Goal: Task Accomplishment & Management: Use online tool/utility

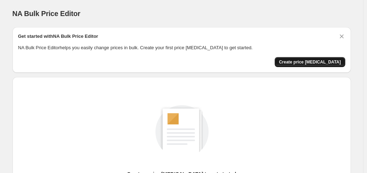
click at [310, 60] on span "Create price [MEDICAL_DATA]" at bounding box center [310, 62] width 62 height 6
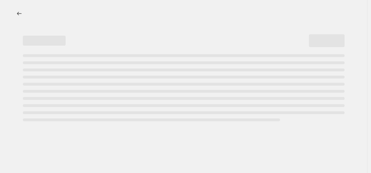
select select "percentage"
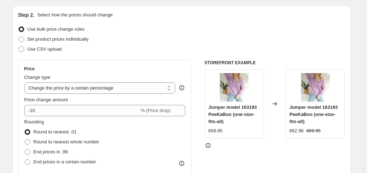
scroll to position [107, 0]
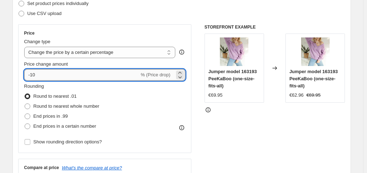
click at [69, 71] on input "-10" at bounding box center [81, 74] width 115 height 11
type input "-1"
type input "25"
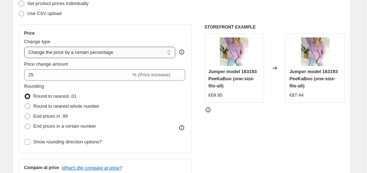
click at [170, 54] on select "Change the price to a certain amount Change the price by a certain amount Chang…" at bounding box center [99, 52] width 151 height 11
select select "bcap"
click at [26, 47] on select "Change the price to a certain amount Change the price by a certain amount Chang…" at bounding box center [99, 52] width 151 height 11
type input "-12.00"
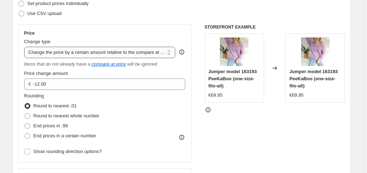
click at [170, 52] on select "Change the price to a certain amount Change the price by a certain amount Chang…" at bounding box center [99, 52] width 151 height 11
click at [26, 47] on select "Change the price to a certain amount Change the price by a certain amount Chang…" at bounding box center [99, 52] width 151 height 11
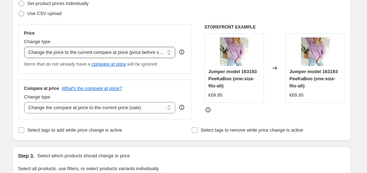
click at [167, 50] on select "Change the price to a certain amount Change the price by a certain amount Chang…" at bounding box center [99, 52] width 151 height 11
select select "pcap"
click at [26, 47] on select "Change the price to a certain amount Change the price by a certain amount Chang…" at bounding box center [99, 52] width 151 height 11
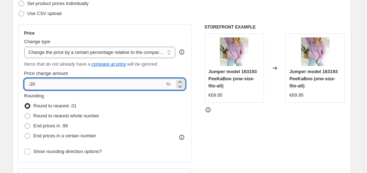
click at [53, 82] on input "-20" at bounding box center [94, 83] width 141 height 11
type input "-2"
type input "25"
click at [156, 113] on div "Rounding Round to nearest .01 Round to nearest whole number End prices in .99 E…" at bounding box center [104, 116] width 161 height 48
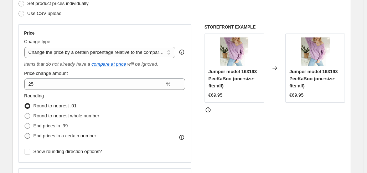
click at [30, 136] on span at bounding box center [28, 136] width 6 height 6
click at [25, 133] on input "End prices in a certain number" at bounding box center [25, 133] width 0 height 0
radio input "true"
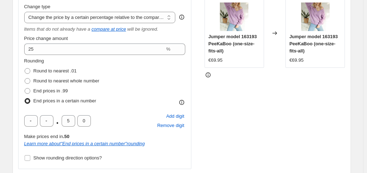
scroll to position [143, 0]
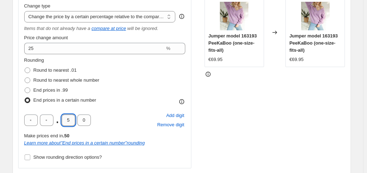
click at [72, 120] on input "5" at bounding box center [69, 119] width 14 height 11
type input "9"
type input "5"
click at [53, 121] on input "text" at bounding box center [47, 119] width 14 height 11
type input "9"
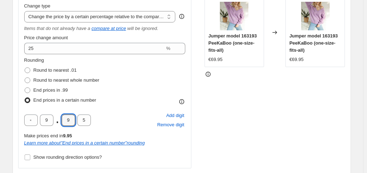
click at [186, 94] on div "Rounding Round to nearest .01 Round to nearest whole number End prices in .99 E…" at bounding box center [104, 81] width 161 height 48
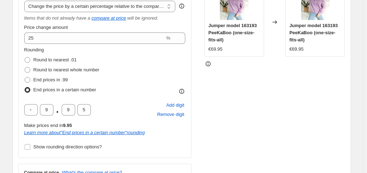
scroll to position [107, 0]
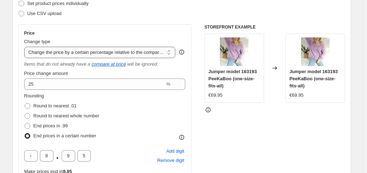
click at [171, 52] on select "Change the price to a certain amount Change the price by a certain amount Chang…" at bounding box center [99, 52] width 151 height 11
select select "percentage"
click at [26, 47] on select "Change the price to a certain amount Change the price by a certain amount Chang…" at bounding box center [99, 52] width 151 height 11
type input "-15"
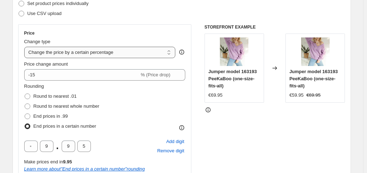
click at [170, 54] on select "Change the price to a certain amount Change the price by a certain amount Chang…" at bounding box center [99, 52] width 151 height 11
click at [26, 47] on select "Change the price to a certain amount Change the price by a certain amount Chang…" at bounding box center [99, 52] width 151 height 11
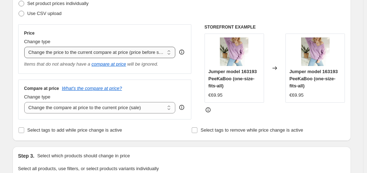
click at [170, 55] on select "Change the price to a certain amount Change the price by a certain amount Chang…" at bounding box center [99, 52] width 151 height 11
click at [26, 47] on select "Change the price to a certain amount Change the price by a certain amount Chang…" at bounding box center [99, 52] width 151 height 11
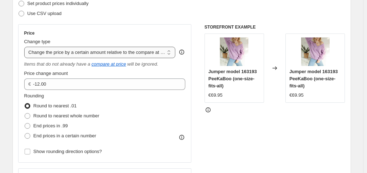
click at [170, 53] on select "Change the price to a certain amount Change the price by a certain amount Chang…" at bounding box center [99, 52] width 151 height 11
select select "pcap"
click at [26, 47] on select "Change the price to a certain amount Change the price by a certain amount Chang…" at bounding box center [99, 52] width 151 height 11
type input "-20"
click at [169, 52] on select "Change the price to a certain amount Change the price by a certain amount Chang…" at bounding box center [99, 52] width 151 height 11
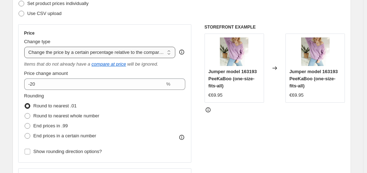
select select "pc"
type input "50"
click at [170, 53] on select "Change the price to a certain amount Change the price by a certain amount Chang…" at bounding box center [99, 52] width 151 height 11
select select "bcap"
click at [26, 47] on select "Change the price to a certain amount Change the price by a certain amount Chang…" at bounding box center [99, 52] width 151 height 11
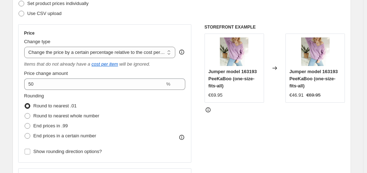
type input "-12.00"
click at [171, 50] on select "Change the price to a certain amount Change the price by a certain amount Chang…" at bounding box center [99, 52] width 151 height 11
select select "pcap"
click at [26, 47] on select "Change the price to a certain amount Change the price by a certain amount Chang…" at bounding box center [99, 52] width 151 height 11
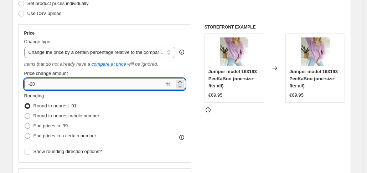
click at [48, 82] on input "-20" at bounding box center [94, 83] width 141 height 11
type input "-2"
type input "20"
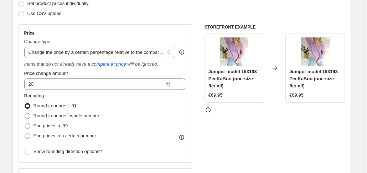
click at [78, 107] on div "Round to nearest .01" at bounding box center [61, 106] width 75 height 10
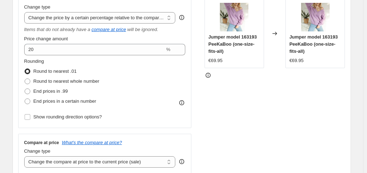
scroll to position [143, 0]
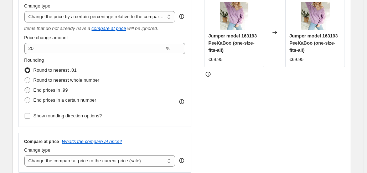
click at [29, 91] on span at bounding box center [28, 90] width 6 height 6
click at [25, 88] on input "End prices in .99" at bounding box center [25, 87] width 0 height 0
radio input "true"
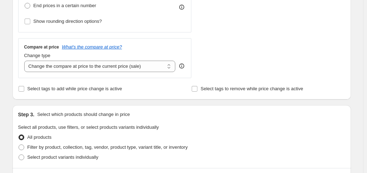
scroll to position [249, 0]
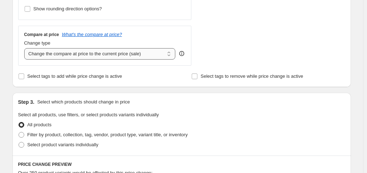
click at [170, 55] on select "Change the compare at price to the current price (sale) Change the compare at p…" at bounding box center [99, 53] width 151 height 11
select select "no_change"
click at [26, 48] on select "Change the compare at price to the current price (sale) Change the compare at p…" at bounding box center [99, 53] width 151 height 11
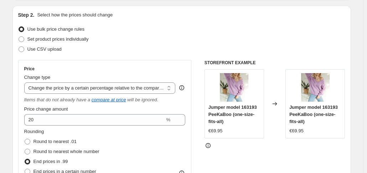
scroll to position [107, 0]
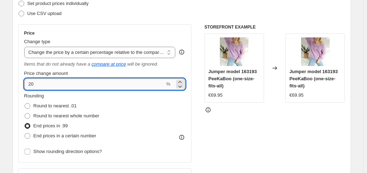
click at [51, 87] on input "20" at bounding box center [94, 83] width 141 height 11
type input "2"
type input "0"
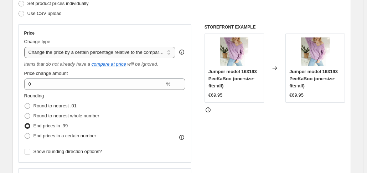
click at [170, 53] on select "Change the price to a certain amount Change the price by a certain amount Chang…" at bounding box center [99, 52] width 151 height 11
select select "to"
click at [26, 47] on select "Change the price to a certain amount Change the price by a certain amount Chang…" at bounding box center [99, 52] width 151 height 11
type input "80.00"
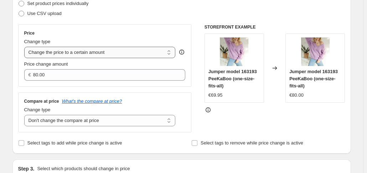
click at [169, 53] on select "Change the price to a certain amount Change the price by a certain amount Chang…" at bounding box center [99, 52] width 151 height 11
select select "by"
click at [26, 47] on select "Change the price to a certain amount Change the price by a certain amount Chang…" at bounding box center [99, 52] width 151 height 11
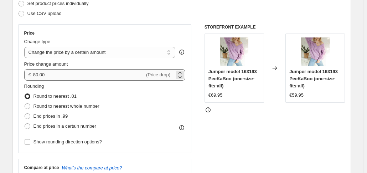
type input "-10.00"
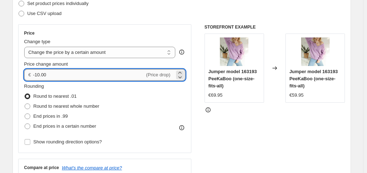
click at [78, 71] on input "-10.00" at bounding box center [89, 74] width 112 height 11
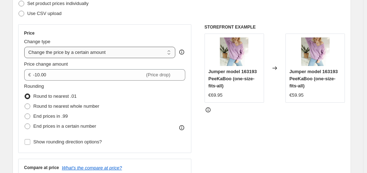
click at [167, 55] on select "Change the price to a certain amount Change the price by a certain amount Chang…" at bounding box center [99, 52] width 151 height 11
select select "percentage"
click at [26, 47] on select "Change the price to a certain amount Change the price by a certain amount Chang…" at bounding box center [99, 52] width 151 height 11
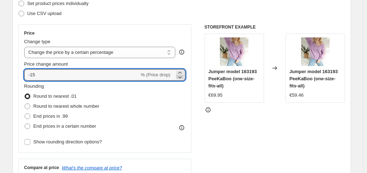
click at [182, 76] on icon at bounding box center [179, 76] width 7 height 7
click at [183, 71] on icon at bounding box center [179, 72] width 7 height 7
type input "-15"
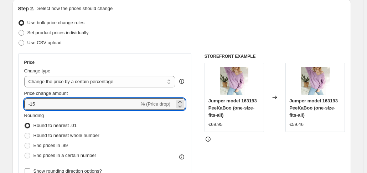
scroll to position [71, 0]
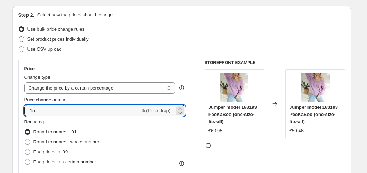
click at [24, 40] on span at bounding box center [22, 39] width 6 height 6
click at [19, 37] on input "Set product prices individually" at bounding box center [19, 36] width 0 height 0
radio input "true"
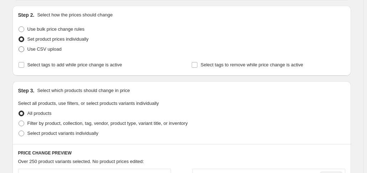
click at [25, 49] on span at bounding box center [21, 49] width 6 height 6
click at [19, 47] on input "Use CSV upload" at bounding box center [19, 46] width 0 height 0
radio input "true"
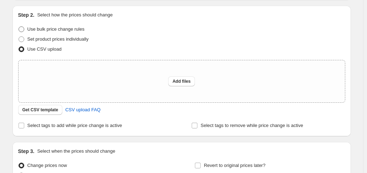
click at [25, 27] on span at bounding box center [21, 29] width 6 height 6
click at [19, 27] on input "Use bulk price change rules" at bounding box center [19, 26] width 0 height 0
radio input "true"
select select "percentage"
select select "no_change"
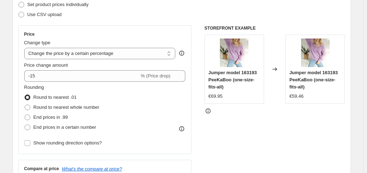
scroll to position [107, 0]
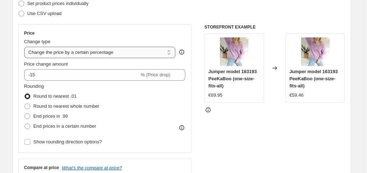
click at [170, 56] on select "Change the price to a certain amount Change the price by a certain amount Chang…" at bounding box center [99, 52] width 151 height 11
select select "pcap"
click at [26, 47] on select "Change the price to a certain amount Change the price by a certain amount Chang…" at bounding box center [99, 52] width 151 height 11
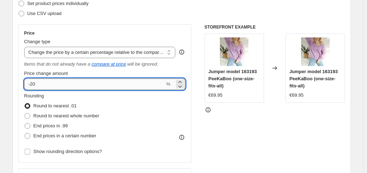
click at [57, 86] on input "-20" at bounding box center [94, 83] width 141 height 11
type input "-2"
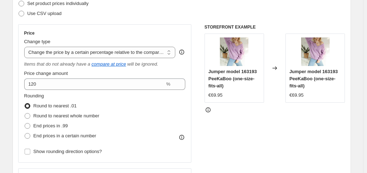
click at [92, 94] on fieldset "Rounding Round to nearest .01 Round to nearest whole number End prices in .99 E…" at bounding box center [61, 116] width 75 height 48
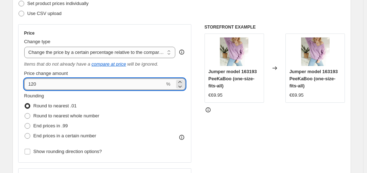
click at [43, 80] on input "120" at bounding box center [94, 83] width 141 height 11
type input "1"
type input "0"
click at [171, 53] on select "Change the price to a certain amount Change the price by a certain amount Chang…" at bounding box center [99, 52] width 151 height 11
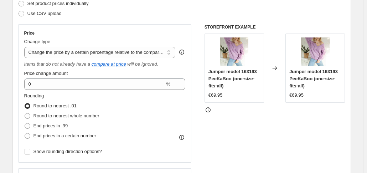
select select "margin"
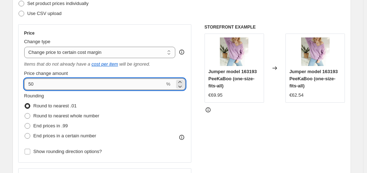
click at [46, 87] on input "50" at bounding box center [94, 83] width 141 height 11
type input "5"
type input "20"
click at [119, 101] on div "Rounding Round to nearest .01 Round to nearest whole number End prices in .99 E…" at bounding box center [104, 116] width 161 height 48
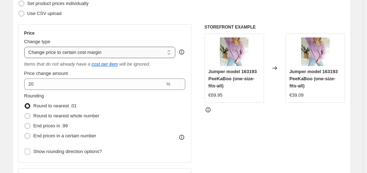
click at [171, 54] on select "Change the price to a certain amount Change the price by a certain amount Chang…" at bounding box center [99, 52] width 151 height 11
select select "pc"
click at [26, 47] on select "Change the price to a certain amount Change the price by a certain amount Chang…" at bounding box center [99, 52] width 151 height 11
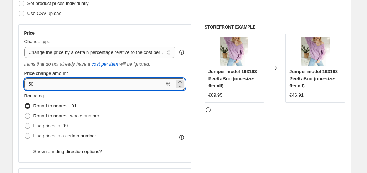
click at [50, 86] on input "50" at bounding box center [94, 83] width 141 height 11
type input "5"
type input "2"
type input "120"
click at [180, 115] on div "Rounding Round to nearest .01 Round to nearest whole number End prices in .99 E…" at bounding box center [104, 116] width 161 height 48
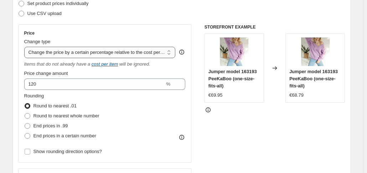
click at [171, 54] on select "Change the price to a certain amount Change the price by a certain amount Chang…" at bounding box center [99, 52] width 151 height 11
select select "margin"
click at [26, 47] on select "Change the price to a certain amount Change the price by a certain amount Chang…" at bounding box center [99, 52] width 151 height 11
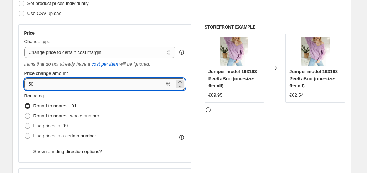
click at [45, 83] on input "50" at bounding box center [94, 83] width 141 height 11
type input "5"
type input "20"
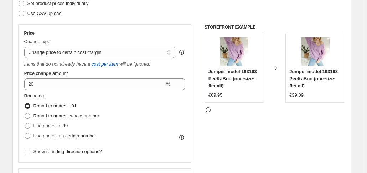
click at [148, 134] on div "Rounding Round to nearest .01 Round to nearest whole number End prices in .99 E…" at bounding box center [104, 116] width 161 height 48
click at [171, 51] on select "Change the price to a certain amount Change the price by a certain amount Chang…" at bounding box center [99, 52] width 151 height 11
select select "pc"
click at [26, 47] on select "Change the price to a certain amount Change the price by a certain amount Chang…" at bounding box center [99, 52] width 151 height 11
type input "50"
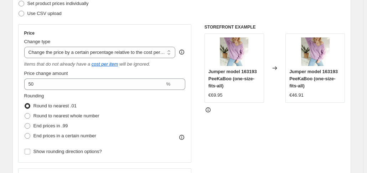
click at [143, 105] on div "Rounding Round to nearest .01 Round to nearest whole number End prices in .99 E…" at bounding box center [104, 116] width 161 height 48
click at [29, 115] on span at bounding box center [28, 116] width 6 height 6
click at [25, 113] on input "Round to nearest whole number" at bounding box center [25, 113] width 0 height 0
radio input "true"
click at [30, 106] on span at bounding box center [28, 106] width 6 height 6
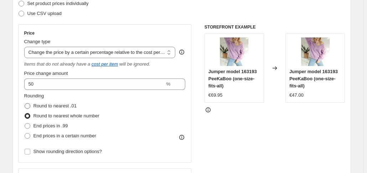
click at [25, 103] on input "Round to nearest .01" at bounding box center [25, 103] width 0 height 0
radio input "true"
click at [30, 118] on span at bounding box center [28, 116] width 6 height 6
click at [25, 113] on input "Round to nearest whole number" at bounding box center [25, 113] width 0 height 0
radio input "true"
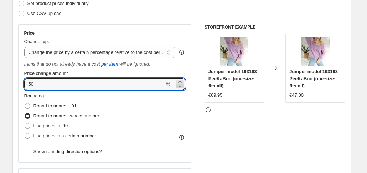
click at [182, 83] on icon at bounding box center [179, 86] width 7 height 7
click at [182, 87] on icon at bounding box center [181, 87] width 4 height 2
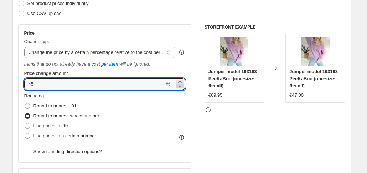
click at [182, 87] on icon at bounding box center [181, 87] width 4 height 2
click at [183, 87] on icon at bounding box center [179, 86] width 7 height 7
type input "41"
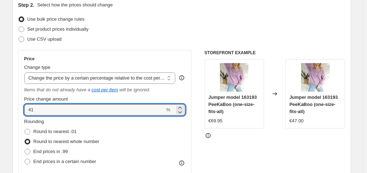
scroll to position [0, 0]
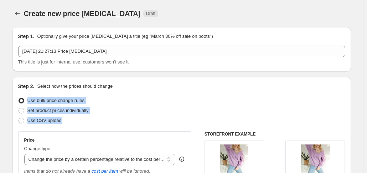
drag, startPoint x: 30, startPoint y: 99, endPoint x: 99, endPoint y: 124, distance: 74.1
click at [99, 124] on ul "Use bulk price change rules Set product prices individually Use CSV upload" at bounding box center [181, 110] width 327 height 30
copy ul "Use bulk price change rules Set product prices individually Use CSV upload"
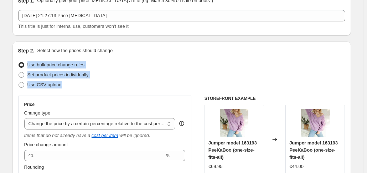
click at [128, 58] on div "Step 2. Select how the prices should change Use bulk price change rules Set pro…" at bounding box center [181, 171] width 327 height 248
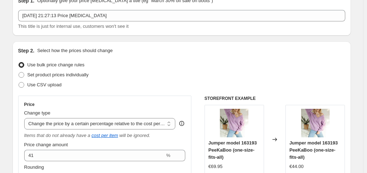
click at [24, 63] on span at bounding box center [22, 65] width 6 height 6
click at [19, 62] on input "Use bulk price change rules" at bounding box center [19, 62] width 0 height 0
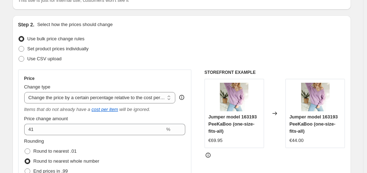
scroll to position [71, 0]
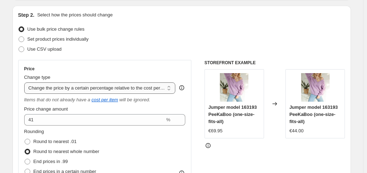
click at [170, 89] on select "Change the price to a certain amount Change the price by a certain amount Chang…" at bounding box center [99, 87] width 151 height 11
select select "to"
click at [26, 82] on select "Change the price to a certain amount Change the price by a certain amount Chang…" at bounding box center [99, 87] width 151 height 11
type input "80.00"
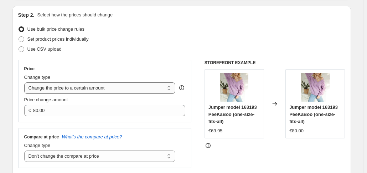
click at [171, 88] on select "Change the price to a certain amount Change the price by a certain amount Chang…" at bounding box center [99, 87] width 151 height 11
select select "by"
click at [26, 82] on select "Change the price to a certain amount Change the price by a certain amount Chang…" at bounding box center [99, 87] width 151 height 11
type input "-10.00"
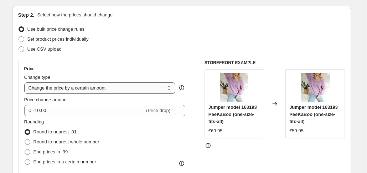
click at [170, 89] on select "Change the price to a certain amount Change the price by a certain amount Chang…" at bounding box center [99, 87] width 151 height 11
select select "percentage"
click at [26, 82] on select "Change the price to a certain amount Change the price by a certain amount Chang…" at bounding box center [99, 87] width 151 height 11
type input "-15"
click at [171, 90] on select "Change the price to a certain amount Change the price by a certain amount Chang…" at bounding box center [99, 87] width 151 height 11
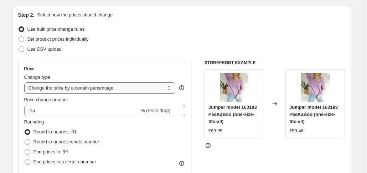
select select "ecap"
click at [26, 82] on select "Change the price to a certain amount Change the price by a certain amount Chang…" at bounding box center [99, 87] width 151 height 11
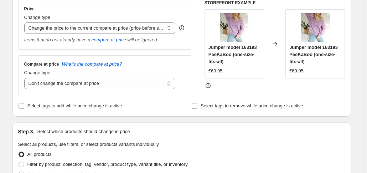
scroll to position [143, 0]
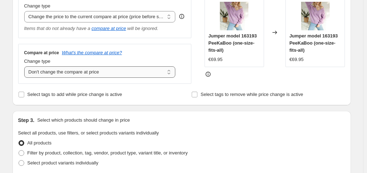
click at [172, 75] on select "Change the compare at price to the current price (sale) Change the compare at p…" at bounding box center [99, 71] width 151 height 11
click at [26, 66] on select "Change the compare at price to the current price (sale) Change the compare at p…" at bounding box center [99, 71] width 151 height 11
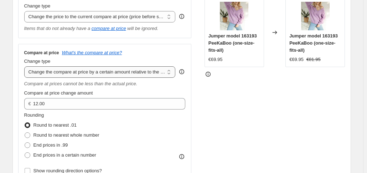
click at [171, 73] on select "Change the compare at price to the current price (sale) Change the compare at p…" at bounding box center [99, 71] width 151 height 11
select select "percentage"
click at [26, 66] on select "Change the compare at price to the current price (sale) Change the compare at p…" at bounding box center [99, 71] width 151 height 11
type input "-15"
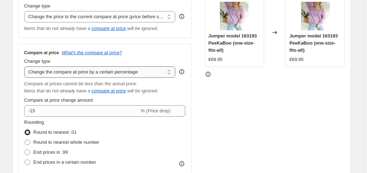
click at [170, 69] on select "Change the compare at price to the current price (sale) Change the compare at p…" at bounding box center [99, 71] width 151 height 11
click at [26, 66] on select "Change the compare at price to the current price (sale) Change the compare at p…" at bounding box center [99, 71] width 151 height 11
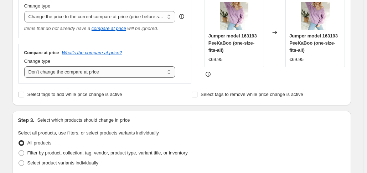
click at [171, 73] on select "Change the compare at price to the current price (sale) Change the compare at p…" at bounding box center [99, 71] width 151 height 11
click at [26, 66] on select "Change the compare at price to the current price (sale) Change the compare at p…" at bounding box center [99, 71] width 151 height 11
click at [170, 70] on select "Change the compare at price to the current price (sale) Change the compare at p…" at bounding box center [99, 71] width 151 height 11
click at [26, 66] on select "Change the compare at price to the current price (sale) Change the compare at p…" at bounding box center [99, 71] width 151 height 11
click at [172, 70] on select "Change the compare at price to the current price (sale) Change the compare at p…" at bounding box center [99, 71] width 151 height 11
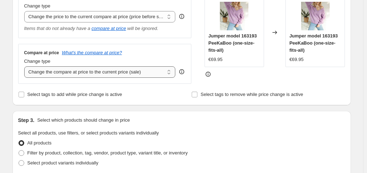
select select "to"
click at [26, 66] on select "Change the compare at price to the current price (sale) Change the compare at p…" at bounding box center [99, 71] width 151 height 11
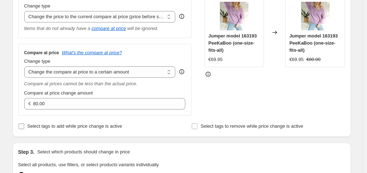
click at [25, 125] on span at bounding box center [21, 126] width 6 height 6
click at [24, 125] on input "Select tags to add while price change is active" at bounding box center [22, 126] width 6 height 6
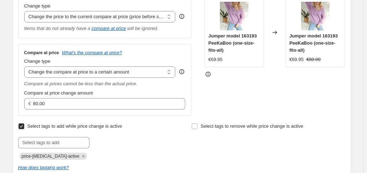
click at [25, 125] on span at bounding box center [21, 126] width 6 height 6
click at [24, 125] on input "Select tags to add while price change is active" at bounding box center [22, 126] width 6 height 6
checkbox input "false"
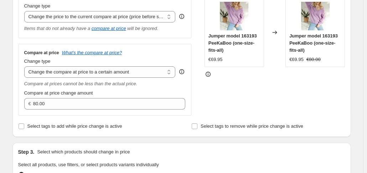
scroll to position [107, 0]
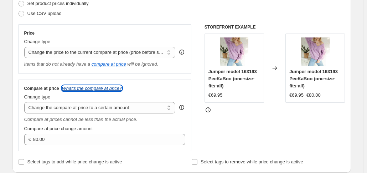
click at [93, 90] on icon "What's the compare at price?" at bounding box center [92, 88] width 60 height 5
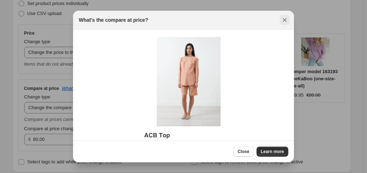
click at [285, 18] on icon "Close" at bounding box center [284, 19] width 7 height 7
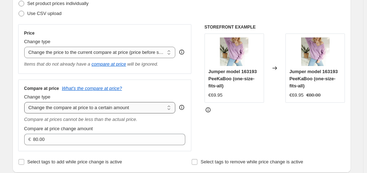
click at [170, 109] on select "Change the compare at price to the current price (sale) Change the compare at p…" at bounding box center [99, 107] width 151 height 11
select select "no_change"
click at [26, 102] on select "Change the compare at price to the current price (sale) Change the compare at p…" at bounding box center [99, 107] width 151 height 11
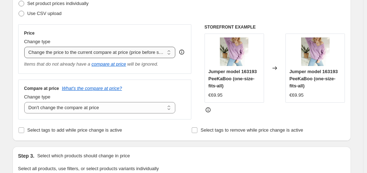
click at [170, 52] on select "Change the price to a certain amount Change the price by a certain amount Chang…" at bounding box center [99, 52] width 151 height 11
select select "bcap"
click at [26, 47] on select "Change the price to a certain amount Change the price by a certain amount Chang…" at bounding box center [99, 52] width 151 height 11
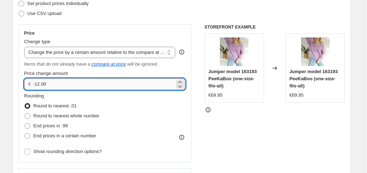
click at [60, 85] on input "-12.00" at bounding box center [103, 83] width 141 height 11
type input "-1"
type input "1200.00"
click at [30, 117] on span at bounding box center [28, 116] width 6 height 6
click at [25, 113] on input "Round to nearest whole number" at bounding box center [25, 113] width 0 height 0
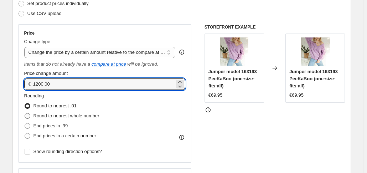
radio input "true"
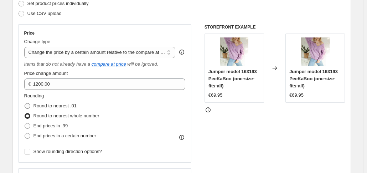
click at [30, 105] on span at bounding box center [28, 106] width 6 height 6
click at [25, 103] on input "Round to nearest .01" at bounding box center [25, 103] width 0 height 0
radio input "true"
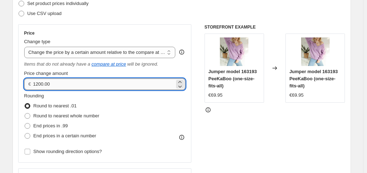
click at [69, 83] on input "1200.00" at bounding box center [103, 83] width 141 height 11
type input "1"
type input "0.00"
click at [170, 55] on select "Change the price to a certain amount Change the price by a certain amount Chang…" at bounding box center [99, 52] width 151 height 11
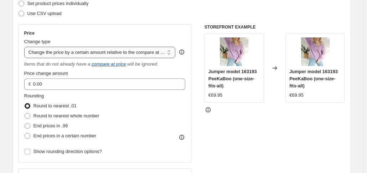
select select "pc"
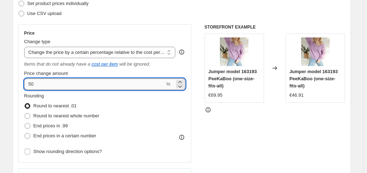
click at [59, 86] on input "50" at bounding box center [94, 83] width 141 height 11
type input "5"
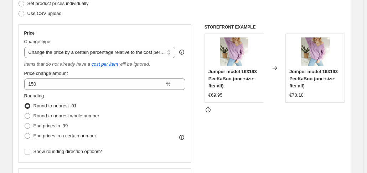
click at [25, 126] on div "Price Change type Change the price to a certain amount Change the price by a ce…" at bounding box center [105, 93] width 174 height 138
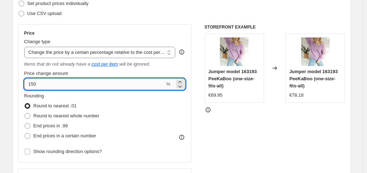
click at [47, 86] on input "150" at bounding box center [94, 83] width 141 height 11
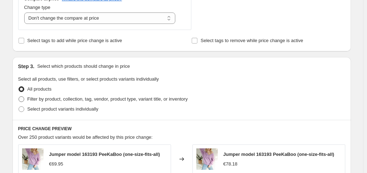
scroll to position [321, 0]
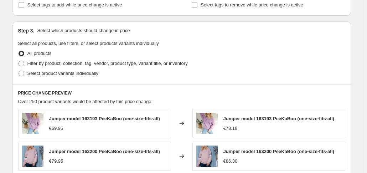
type input "147"
click at [24, 65] on span at bounding box center [22, 64] width 6 height 6
click at [19, 61] on input "Filter by product, collection, tag, vendor, product type, variant title, or inv…" at bounding box center [19, 61] width 0 height 0
radio input "true"
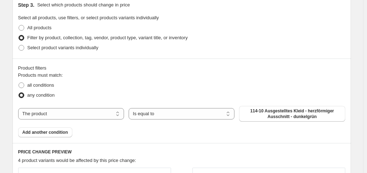
scroll to position [356, 0]
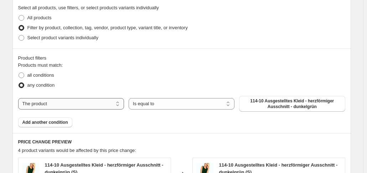
click at [120, 106] on select "The product The product's collection The product's tag The product's vendor The…" at bounding box center [71, 103] width 106 height 11
click at [163, 62] on fieldset "Products must match: all conditions any condition" at bounding box center [181, 76] width 327 height 29
click at [120, 105] on select "The product The product's collection The product's tag The product's vendor The…" at bounding box center [71, 103] width 106 height 11
select select "collection"
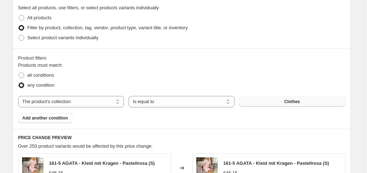
click at [295, 102] on span "Clothes" at bounding box center [292, 102] width 16 height 6
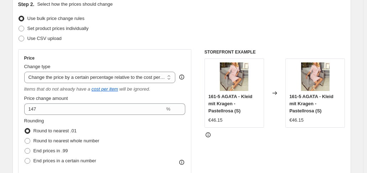
scroll to position [71, 0]
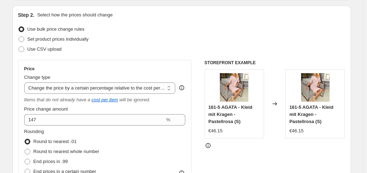
click at [185, 87] on icon at bounding box center [181, 87] width 7 height 7
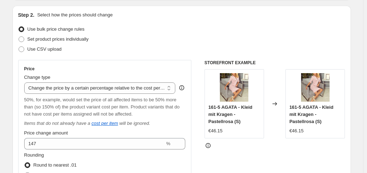
click at [185, 87] on icon at bounding box center [181, 87] width 7 height 7
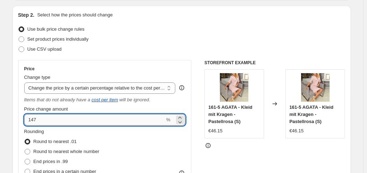
click at [50, 120] on input "147" at bounding box center [94, 119] width 141 height 11
type input "1"
type input "100"
click at [118, 147] on div "Rounding Round to nearest .01 Round to nearest whole number End prices in .99 E…" at bounding box center [104, 152] width 161 height 48
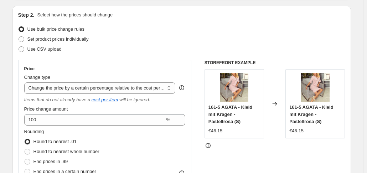
click at [185, 87] on icon at bounding box center [181, 87] width 7 height 7
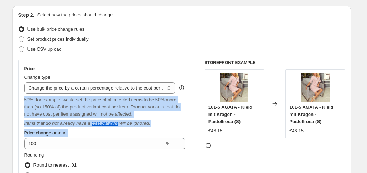
drag, startPoint x: 25, startPoint y: 99, endPoint x: 177, endPoint y: 129, distance: 154.8
click at [177, 129] on div "Price Change type Change the price to a certain amount Change the price by a ce…" at bounding box center [105, 141] width 174 height 162
copy div "50%, for example, would set the price of all affected items to be 50% more than…"
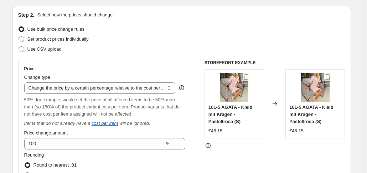
click at [149, 70] on div "Price" at bounding box center [104, 69] width 161 height 6
click at [171, 92] on select "Change the price to a certain amount Change the price by a certain amount Chang…" at bounding box center [99, 87] width 151 height 11
select select "bcap"
click at [26, 82] on select "Change the price to a certain amount Change the price by a certain amount Chang…" at bounding box center [99, 87] width 151 height 11
type input "-12.00"
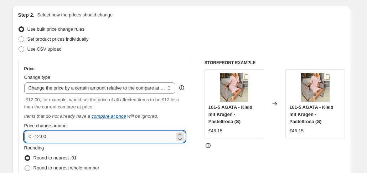
click at [133, 139] on input "-12.00" at bounding box center [103, 136] width 141 height 11
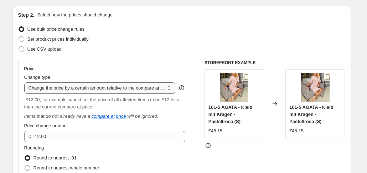
click at [171, 89] on select "Change the price to a certain amount Change the price by a certain amount Chang…" at bounding box center [99, 87] width 151 height 11
select select "pcap"
click at [26, 82] on select "Change the price to a certain amount Change the price by a certain amount Chang…" at bounding box center [99, 87] width 151 height 11
click at [52, 130] on div "Price change amount -20 %" at bounding box center [104, 132] width 161 height 20
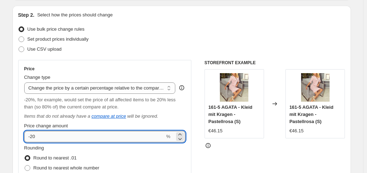
click at [51, 134] on input "-20" at bounding box center [94, 136] width 141 height 11
type input "-2"
type input "120"
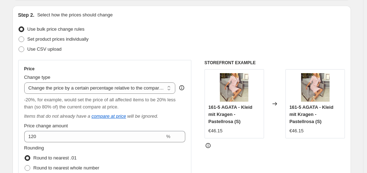
click at [98, 156] on div "Round to nearest .01" at bounding box center [61, 158] width 75 height 10
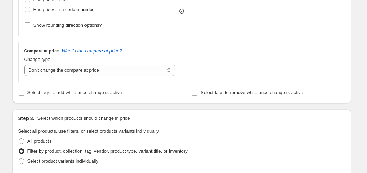
scroll to position [214, 0]
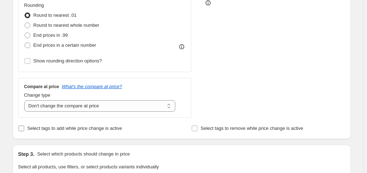
click at [24, 129] on input "Select tags to add while price change is active" at bounding box center [22, 128] width 6 height 6
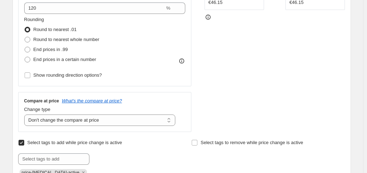
scroll to position [249, 0]
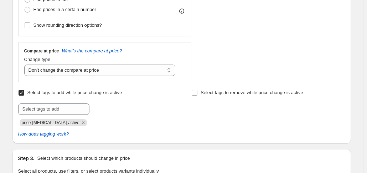
click at [24, 92] on input "Select tags to add while price change is active" at bounding box center [22, 93] width 6 height 6
checkbox input "false"
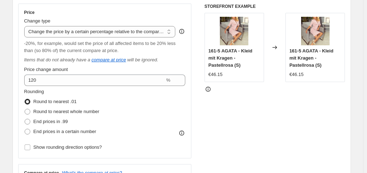
scroll to position [107, 0]
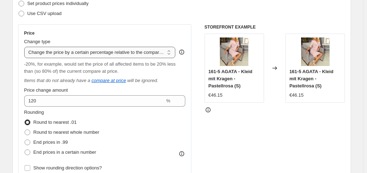
click at [170, 52] on select "Change the price to a certain amount Change the price by a certain amount Chang…" at bounding box center [99, 52] width 151 height 11
select select "percentage"
click at [26, 47] on select "Change the price to a certain amount Change the price by a certain amount Chang…" at bounding box center [99, 52] width 151 height 11
type input "-15"
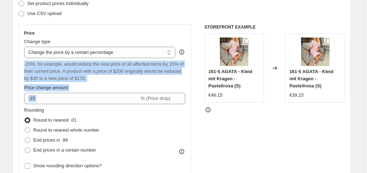
drag, startPoint x: 26, startPoint y: 64, endPoint x: 107, endPoint y: 72, distance: 81.2
click at [157, 87] on div "Price Change type Change the price to a certain amount Change the price by a ce…" at bounding box center [104, 100] width 161 height 140
copy div "-15%, for example, would reduce the new price of all affected items by 15% of t…"
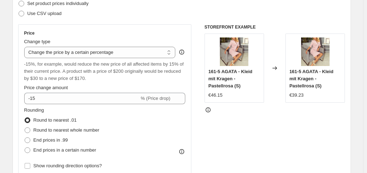
click at [154, 5] on div "Set product prices individually" at bounding box center [181, 4] width 327 height 10
click at [170, 54] on select "Change the price to a certain amount Change the price by a certain amount Chang…" at bounding box center [99, 52] width 151 height 11
select select "bcap"
click at [26, 47] on select "Change the price to a certain amount Change the price by a certain amount Chang…" at bounding box center [99, 52] width 151 height 11
type input "-12.00"
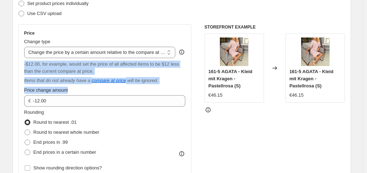
drag, startPoint x: 26, startPoint y: 64, endPoint x: 152, endPoint y: 87, distance: 128.2
click at [152, 87] on div "Price Change type Change the price to a certain amount Change the price by a ce…" at bounding box center [104, 101] width 161 height 143
copy div "-$12.00, for example, would set the price of all affected items to be $12 less …"
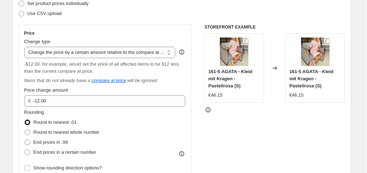
click at [152, 22] on div "Step 2. Select how the prices should change Use bulk price change rules Set pro…" at bounding box center [181, 108] width 327 height 264
click at [171, 52] on select "Change the price to a certain amount Change the price by a certain amount Chang…" at bounding box center [99, 52] width 151 height 11
select select "pcap"
click at [26, 47] on select "Change the price to a certain amount Change the price by a certain amount Chang…" at bounding box center [99, 52] width 151 height 11
type input "-20"
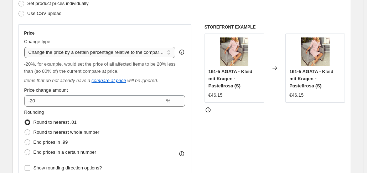
click at [172, 52] on select "Change the price to a certain amount Change the price by a certain amount Chang…" at bounding box center [99, 52] width 151 height 11
select select "to"
click at [26, 47] on select "Change the price to a certain amount Change the price by a certain amount Chang…" at bounding box center [99, 52] width 151 height 11
type input "80.00"
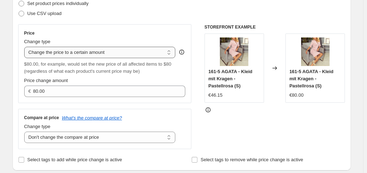
click at [140, 55] on select "Change the price to a certain amount Change the price by a certain amount Chang…" at bounding box center [99, 52] width 151 height 11
select select "by"
click at [26, 47] on select "Change the price to a certain amount Change the price by a certain amount Chang…" at bounding box center [99, 52] width 151 height 11
type input "-10.00"
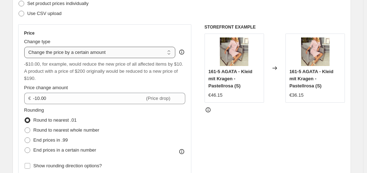
click at [169, 52] on select "Change the price to a certain amount Change the price by a certain amount Chang…" at bounding box center [99, 52] width 151 height 11
select select "percentage"
click at [26, 47] on select "Change the price to a certain amount Change the price by a certain amount Chang…" at bounding box center [99, 52] width 151 height 11
type input "-15"
click at [171, 55] on select "Change the price to a certain amount Change the price by a certain amount Chang…" at bounding box center [99, 52] width 151 height 11
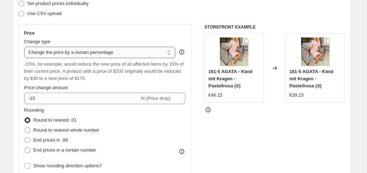
click at [26, 47] on select "Change the price to a certain amount Change the price by a certain amount Chang…" at bounding box center [99, 52] width 151 height 11
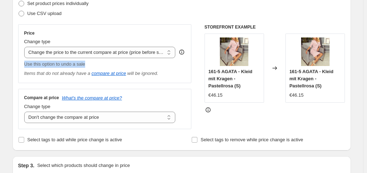
drag, startPoint x: 26, startPoint y: 63, endPoint x: 91, endPoint y: 65, distance: 64.2
click at [91, 65] on div "Use this option to undo a sale" at bounding box center [104, 64] width 161 height 7
copy span "Use this option to undo a sale"
click at [135, 18] on div "Use CSV upload" at bounding box center [181, 14] width 327 height 10
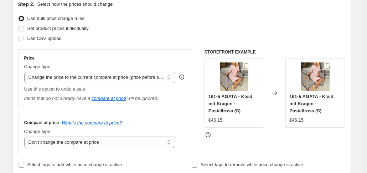
scroll to position [71, 0]
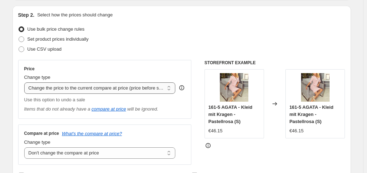
click at [172, 91] on select "Change the price to a certain amount Change the price by a certain amount Chang…" at bounding box center [99, 87] width 151 height 11
select select "bcap"
click at [26, 82] on select "Change the price to a certain amount Change the price by a certain amount Chang…" at bounding box center [99, 87] width 151 height 11
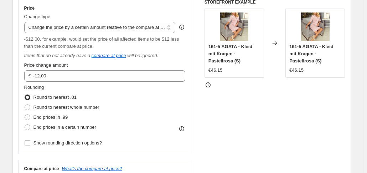
scroll to position [143, 0]
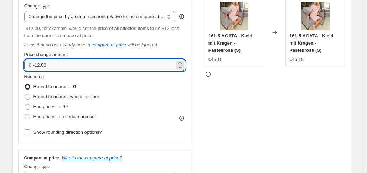
click at [69, 64] on input "-12.00" at bounding box center [103, 65] width 141 height 11
click at [182, 68] on icon at bounding box center [179, 67] width 7 height 7
click at [182, 68] on icon at bounding box center [181, 68] width 4 height 2
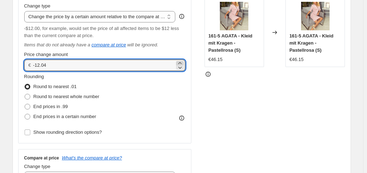
click at [182, 60] on icon at bounding box center [179, 63] width 7 height 7
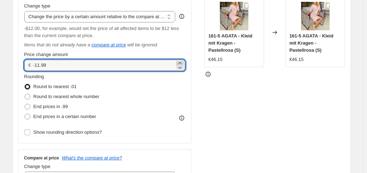
click at [182, 60] on icon at bounding box center [179, 63] width 7 height 7
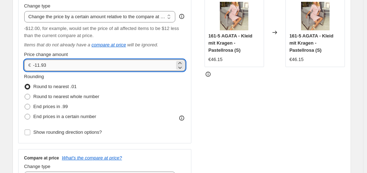
click at [53, 67] on input "-11.93" at bounding box center [103, 65] width 141 height 11
type input "-1"
type input "50.00"
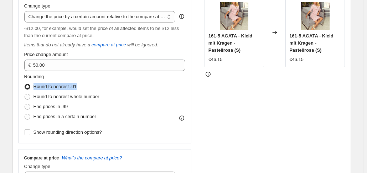
click at [94, 82] on fieldset "Rounding Round to nearest .01 Round to nearest whole number End prices in .99 E…" at bounding box center [61, 97] width 75 height 48
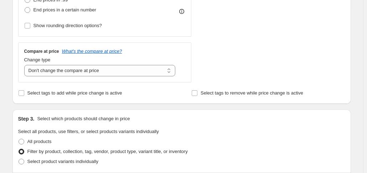
scroll to position [249, 0]
click at [170, 70] on select "Change the compare at price to the current price (sale) Change the compare at p…" at bounding box center [99, 69] width 151 height 11
select select "bp"
click at [26, 64] on select "Change the compare at price to the current price (sale) Change the compare at p…" at bounding box center [99, 69] width 151 height 11
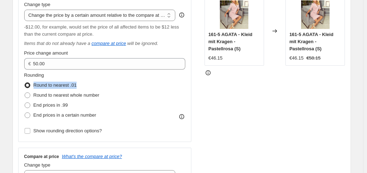
scroll to position [107, 0]
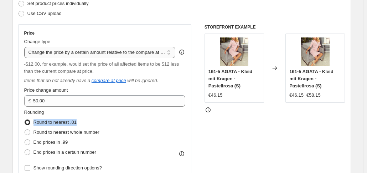
click at [172, 52] on select "Change the price to a certain amount Change the price by a certain amount Chang…" at bounding box center [99, 52] width 151 height 11
select select "no_change"
click at [26, 47] on select "Change the price to a certain amount Change the price by a certain amount Chang…" at bounding box center [99, 52] width 151 height 11
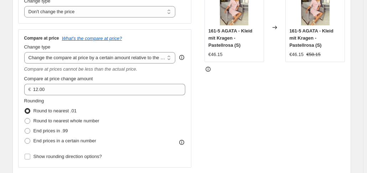
scroll to position [143, 0]
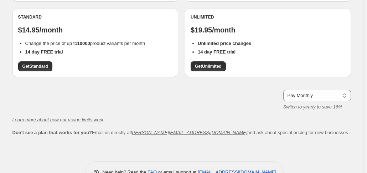
scroll to position [163, 0]
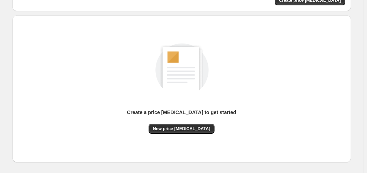
scroll to position [94, 0]
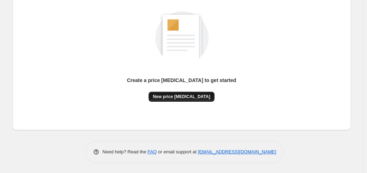
click at [176, 95] on span "New price [MEDICAL_DATA]" at bounding box center [181, 97] width 57 height 6
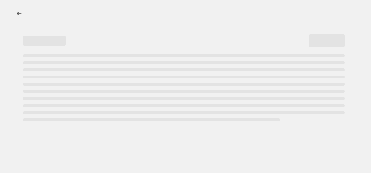
select select "percentage"
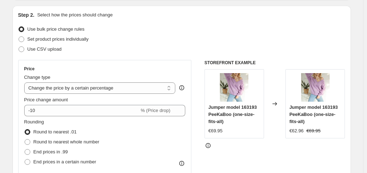
scroll to position [107, 0]
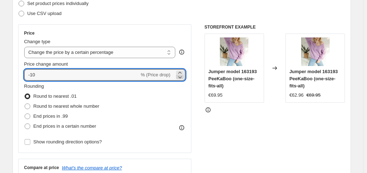
click at [182, 77] on icon at bounding box center [179, 76] width 7 height 7
click at [183, 72] on icon at bounding box center [179, 72] width 7 height 7
click at [184, 72] on icon at bounding box center [179, 72] width 7 height 7
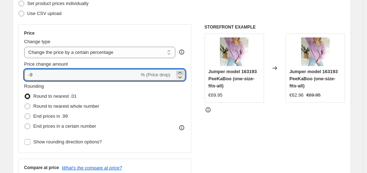
click at [184, 71] on icon at bounding box center [179, 72] width 7 height 7
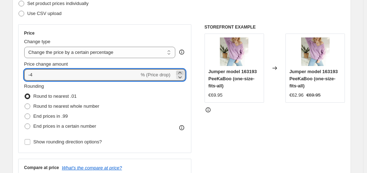
click at [184, 71] on icon at bounding box center [179, 72] width 7 height 7
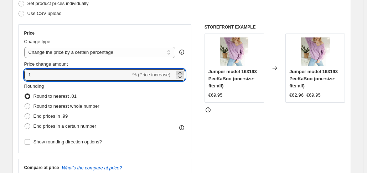
click at [184, 71] on icon at bounding box center [179, 72] width 7 height 7
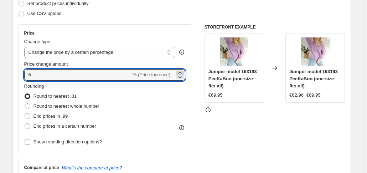
click at [184, 71] on icon at bounding box center [179, 72] width 7 height 7
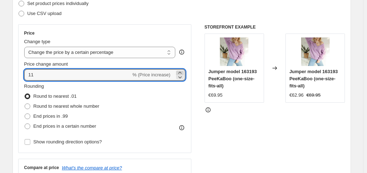
click at [184, 71] on icon at bounding box center [179, 72] width 7 height 7
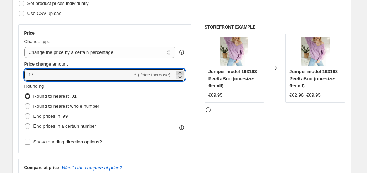
click at [183, 69] on icon at bounding box center [179, 72] width 7 height 7
click at [181, 71] on icon at bounding box center [179, 72] width 7 height 7
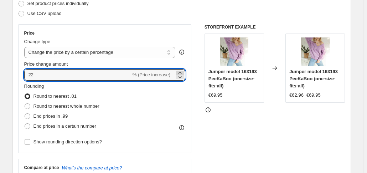
click at [181, 71] on icon at bounding box center [179, 72] width 7 height 7
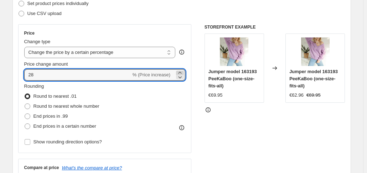
click at [181, 71] on icon at bounding box center [179, 72] width 7 height 7
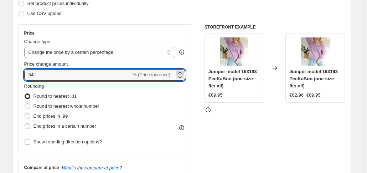
click at [181, 71] on icon at bounding box center [179, 72] width 7 height 7
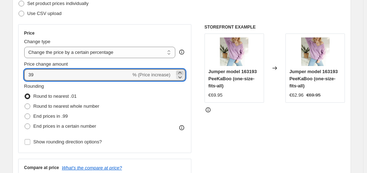
click at [181, 71] on icon at bounding box center [179, 72] width 7 height 7
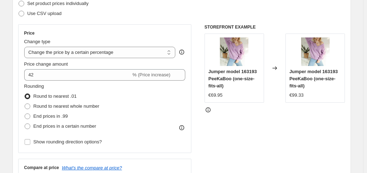
click at [148, 107] on div "Rounding Round to nearest .01 Round to nearest whole number End prices in .99 E…" at bounding box center [104, 107] width 161 height 48
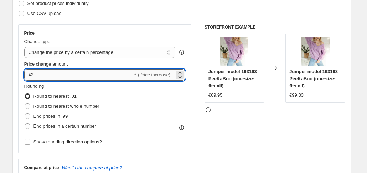
click at [50, 74] on input "42" at bounding box center [77, 74] width 107 height 11
type input "4"
type input "25"
click at [30, 126] on span at bounding box center [28, 126] width 6 height 6
click at [25, 124] on input "End prices in a certain number" at bounding box center [25, 123] width 0 height 0
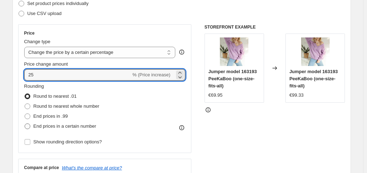
radio input "true"
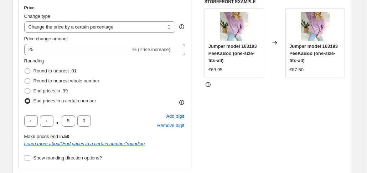
scroll to position [143, 0]
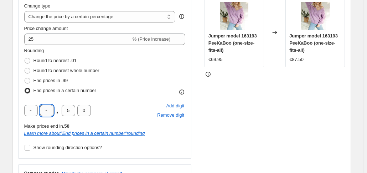
click at [51, 113] on input "text" at bounding box center [47, 110] width 14 height 11
type input "9"
click at [87, 110] on input "0" at bounding box center [84, 110] width 14 height 11
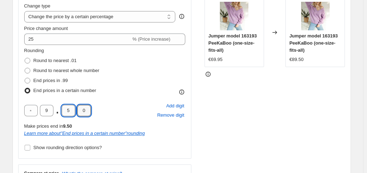
click at [73, 112] on input "5" at bounding box center [69, 110] width 14 height 11
type input "9"
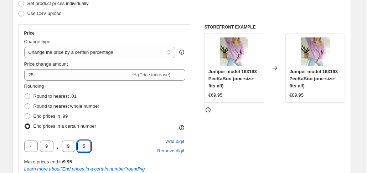
type input "5"
click at [99, 90] on fieldset "Rounding Round to nearest .01 Round to nearest whole number End prices in .99 E…" at bounding box center [61, 107] width 75 height 48
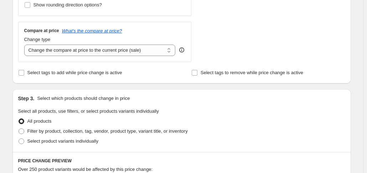
scroll to position [321, 0]
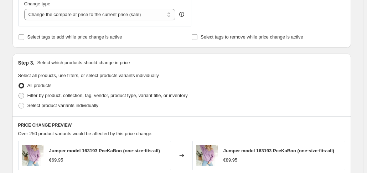
click at [24, 95] on span at bounding box center [22, 96] width 6 height 6
click at [19, 93] on input "Filter by product, collection, tag, vendor, product type, variant title, or inv…" at bounding box center [19, 93] width 0 height 0
radio input "true"
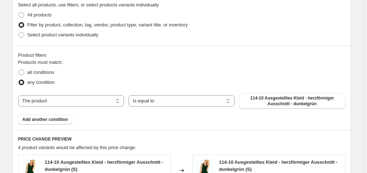
scroll to position [392, 0]
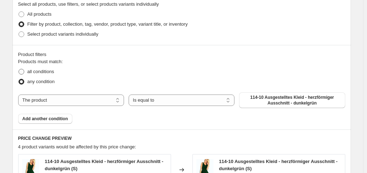
click at [23, 72] on span at bounding box center [22, 72] width 6 height 6
click at [19, 69] on input "all conditions" at bounding box center [19, 69] width 0 height 0
radio input "true"
click at [23, 82] on span at bounding box center [22, 82] width 6 height 6
click at [19, 79] on input "any condition" at bounding box center [19, 79] width 0 height 0
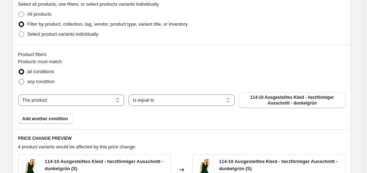
radio input "true"
click at [111, 100] on select "The product The product's collection The product's tag The product's vendor The…" at bounding box center [71, 99] width 106 height 11
select select "collection"
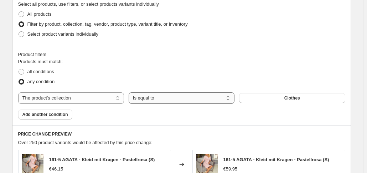
click at [228, 96] on select "Is equal to Is not equal to" at bounding box center [182, 97] width 106 height 11
click at [130, 92] on select "Is equal to Is not equal to" at bounding box center [182, 97] width 106 height 11
click at [230, 98] on select "Is equal to Is not equal to" at bounding box center [182, 97] width 106 height 11
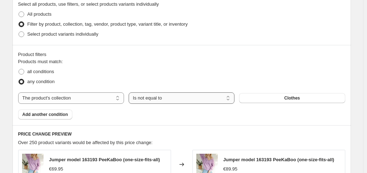
click at [229, 99] on select "Is equal to Is not equal to" at bounding box center [182, 97] width 106 height 11
select select "equal"
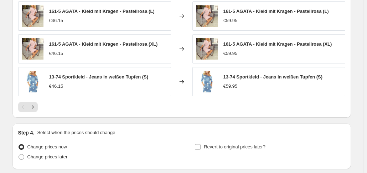
scroll to position [641, 0]
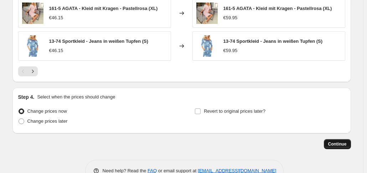
click at [340, 143] on span "Continue" at bounding box center [337, 144] width 19 height 6
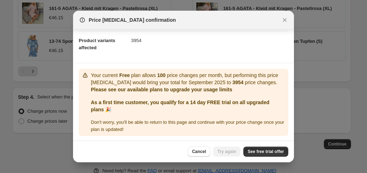
scroll to position [0, 0]
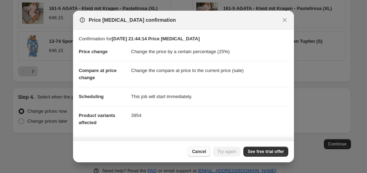
click at [204, 155] on button "Cancel" at bounding box center [199, 151] width 22 height 10
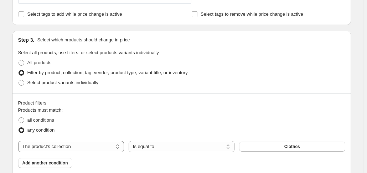
scroll to position [392, 0]
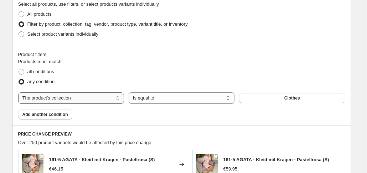
click at [120, 99] on select "The product The product's collection The product's tag The product's vendor The…" at bounding box center [71, 97] width 106 height 11
click at [151, 67] on div "all conditions" at bounding box center [181, 72] width 327 height 10
click at [120, 100] on select "The product The product's collection The product's tag The product's vendor The…" at bounding box center [71, 97] width 106 height 11
select select "inventory_quantity"
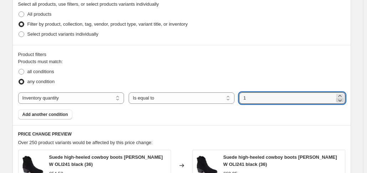
click at [342, 97] on icon at bounding box center [339, 100] width 7 height 7
type input "-3"
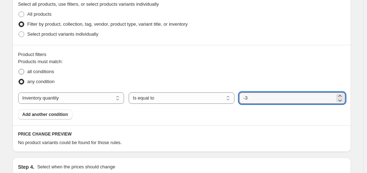
click at [27, 70] on label "all conditions" at bounding box center [36, 72] width 36 height 10
click at [19, 69] on input "all conditions" at bounding box center [19, 69] width 0 height 0
radio input "true"
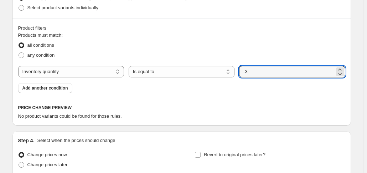
scroll to position [428, 0]
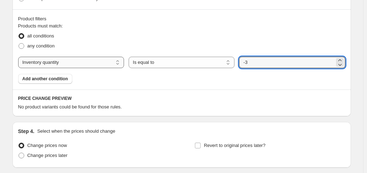
click at [118, 64] on select "The product The product's collection The product's tag The product's vendor The…" at bounding box center [71, 62] width 106 height 11
select select "collection"
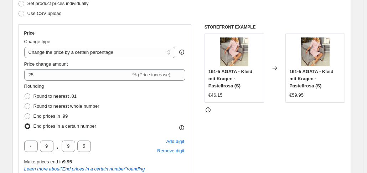
scroll to position [178, 0]
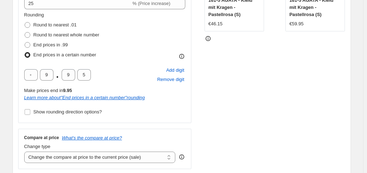
click at [184, 55] on icon at bounding box center [181, 56] width 7 height 7
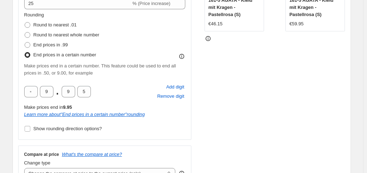
click at [184, 55] on icon at bounding box center [181, 56] width 7 height 7
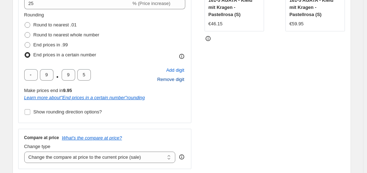
click at [180, 81] on span "Remove digit" at bounding box center [170, 79] width 27 height 7
type input "9"
click at [180, 71] on span "Add digit" at bounding box center [175, 70] width 18 height 7
click at [180, 81] on span "Remove digit" at bounding box center [170, 79] width 27 height 7
type input "9"
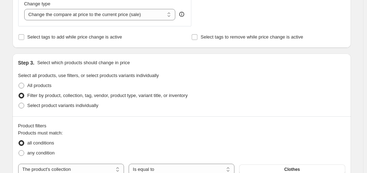
scroll to position [356, 0]
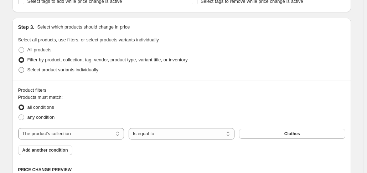
click at [25, 69] on span at bounding box center [21, 70] width 6 height 6
click at [19, 67] on input "Select product variants individually" at bounding box center [19, 67] width 0 height 0
radio input "true"
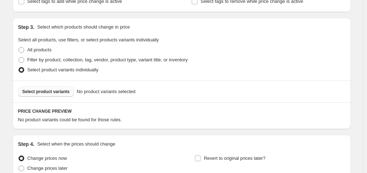
click at [53, 90] on span "Select product variants" at bounding box center [45, 92] width 47 height 6
click at [52, 92] on span "Select product variants" at bounding box center [45, 92] width 47 height 6
click at [23, 58] on span at bounding box center [22, 60] width 6 height 6
click at [19, 57] on input "Filter by product, collection, tag, vendor, product type, variant title, or inv…" at bounding box center [19, 57] width 0 height 0
radio input "true"
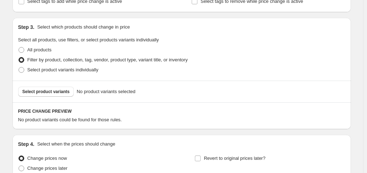
select select "collection"
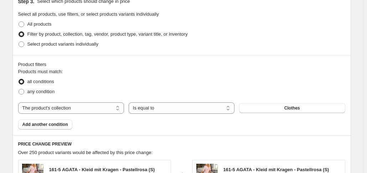
scroll to position [392, 0]
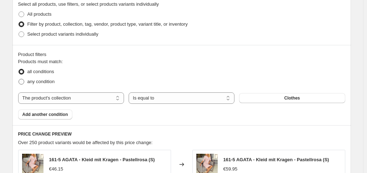
click at [24, 81] on span at bounding box center [22, 82] width 6 height 6
click at [19, 79] on input "any condition" at bounding box center [19, 79] width 0 height 0
radio input "true"
click at [120, 100] on select "The product The product's collection The product's tag The product's vendor The…" at bounding box center [71, 97] width 106 height 11
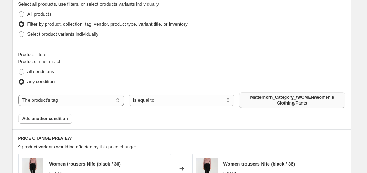
click at [304, 103] on span "Matterhorn_Category_/WOMEN/Women's Clothing/Pants" at bounding box center [291, 99] width 97 height 11
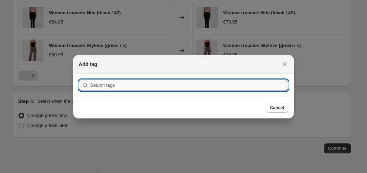
scroll to position [0, 0]
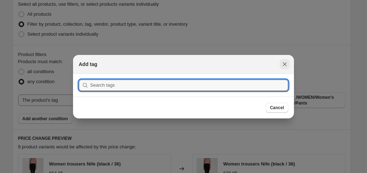
click at [284, 64] on icon "Close" at bounding box center [285, 64] width 4 height 4
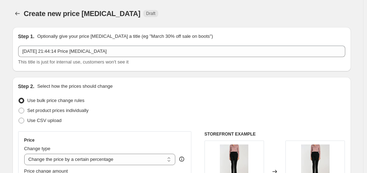
scroll to position [392, 0]
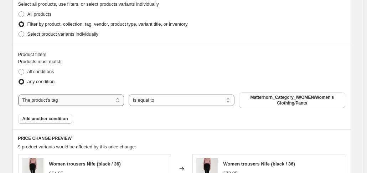
click at [120, 100] on select "The product The product's collection The product's tag The product's vendor The…" at bounding box center [71, 99] width 106 height 11
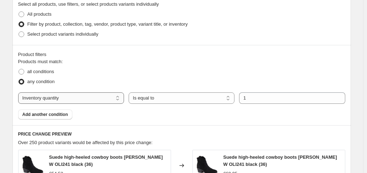
click at [113, 97] on select "The product The product's collection The product's tag The product's vendor The…" at bounding box center [71, 97] width 106 height 11
select select "product_status"
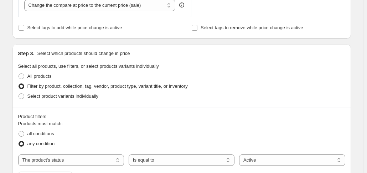
scroll to position [321, 0]
